Goal: Task Accomplishment & Management: Use online tool/utility

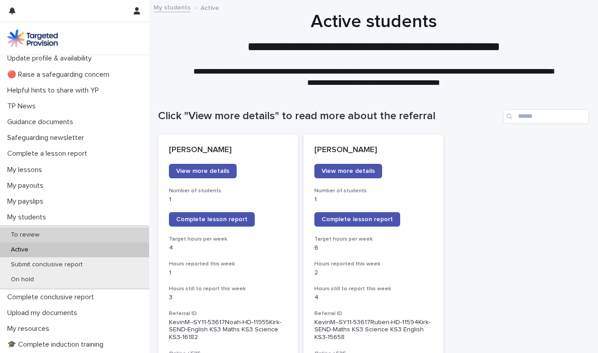
scroll to position [21, 0]
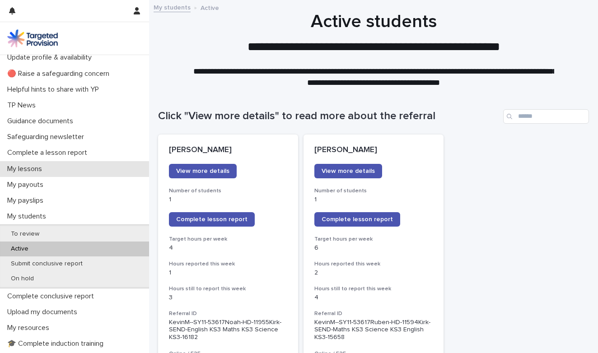
click at [38, 168] on p "My lessons" at bounding box center [27, 169] width 46 height 9
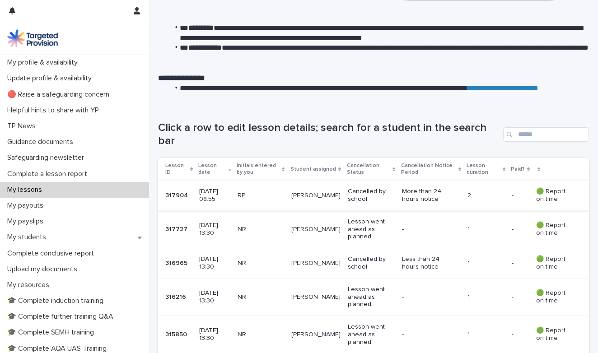
scroll to position [55, 0]
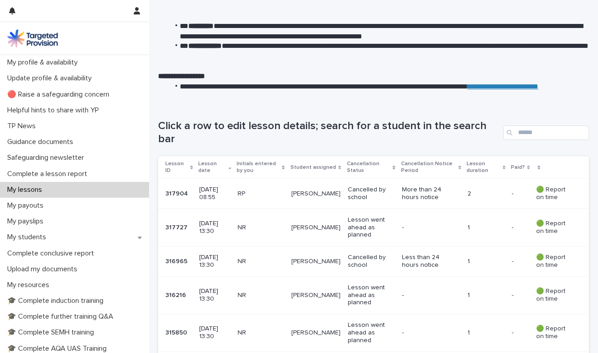
click at [554, 189] on p "🟢 Report on time" at bounding box center [555, 193] width 38 height 15
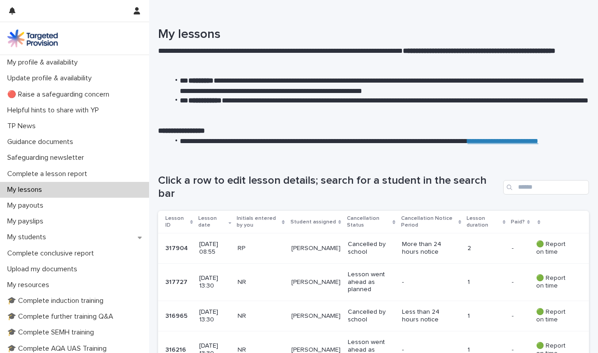
click at [181, 243] on p "317904" at bounding box center [177, 247] width 24 height 9
click at [414, 219] on p "Cancellation Notice Period" at bounding box center [428, 221] width 55 height 17
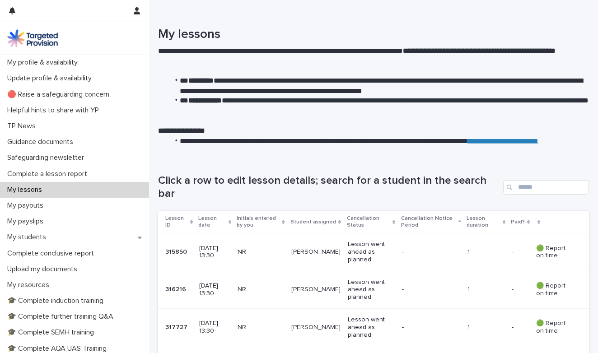
click at [407, 221] on p "Cancellation Notice Period" at bounding box center [428, 221] width 55 height 17
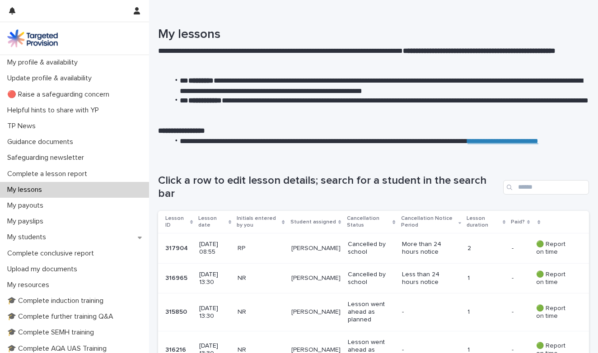
click at [427, 245] on p "More than 24 hours notice" at bounding box center [427, 248] width 50 height 15
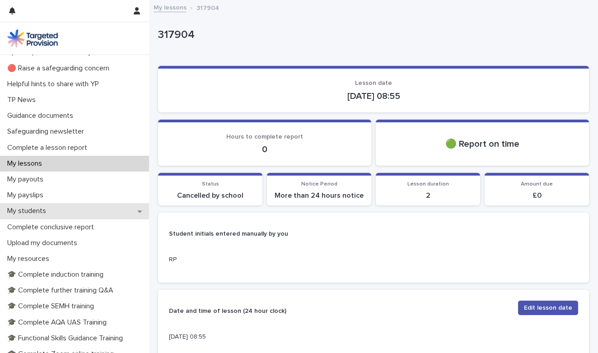
scroll to position [29, 0]
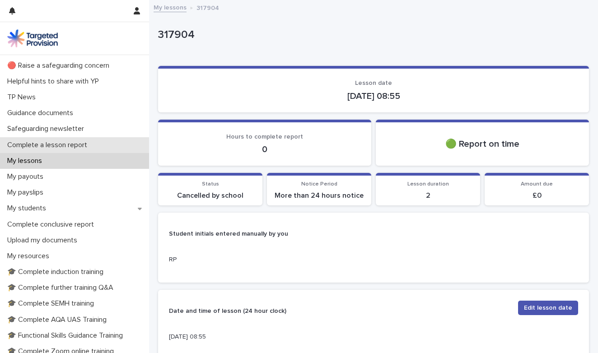
click at [35, 146] on p "Complete a lesson report" at bounding box center [49, 145] width 91 height 9
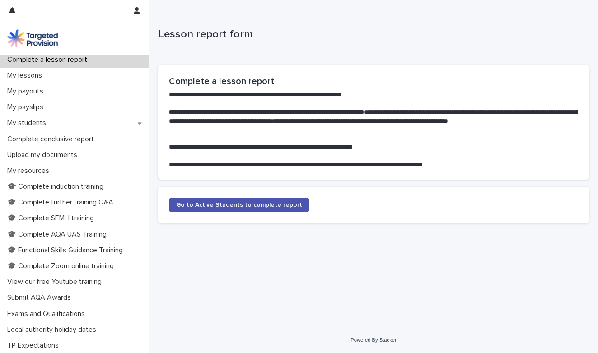
scroll to position [118, 0]
